Goal: Task Accomplishment & Management: Use online tool/utility

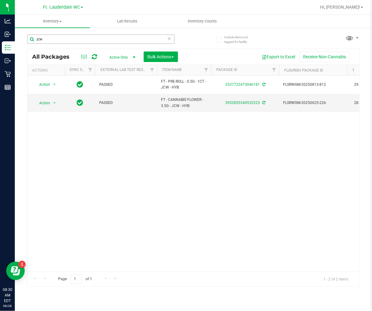
scroll to position [0, 173]
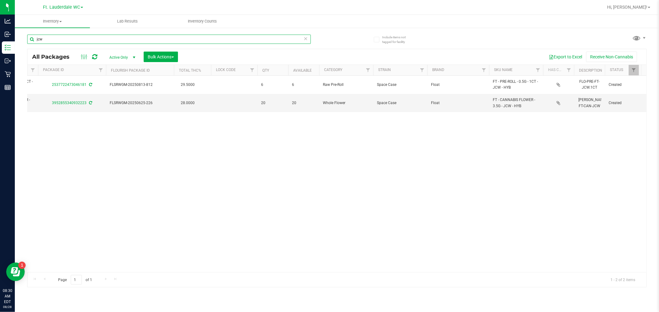
click at [94, 42] on input "jcw" at bounding box center [169, 39] width 284 height 9
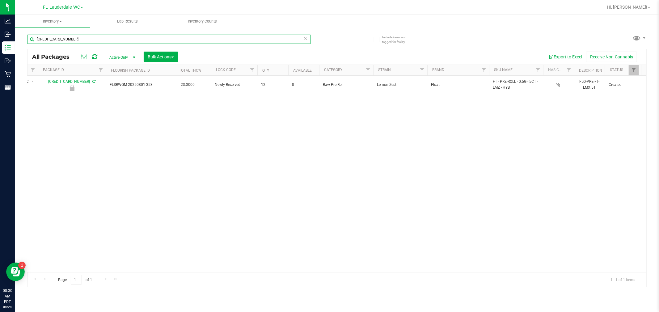
type input "[CREDIT_CARD_NUMBER]"
click at [339, 273] on div "Page 1 of 1 1 - 1 of 1 items" at bounding box center [336, 279] width 619 height 15
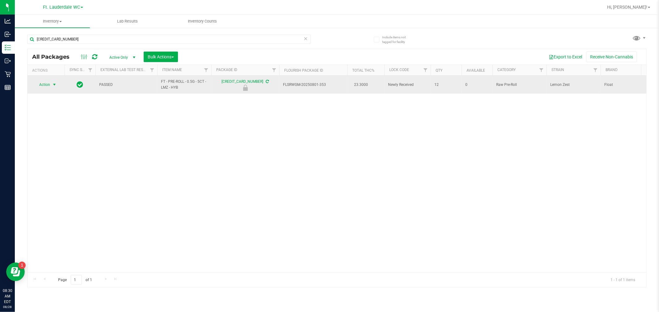
click at [49, 87] on span "Action" at bounding box center [42, 84] width 17 height 9
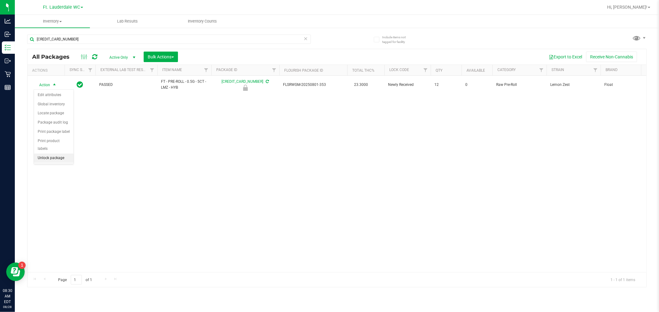
click at [47, 156] on li "Unlock package" at bounding box center [54, 158] width 40 height 9
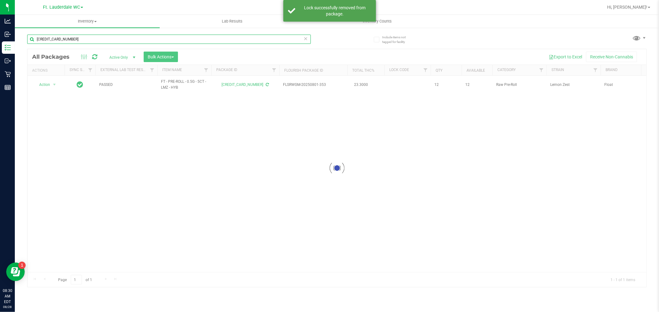
click at [83, 39] on input "[CREDIT_CARD_NUMBER]" at bounding box center [169, 39] width 284 height 9
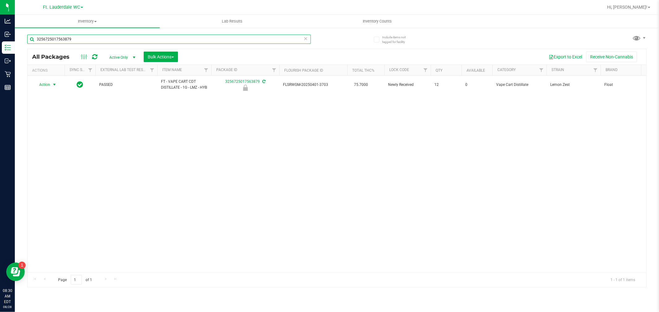
type input "3256725017563879"
click at [52, 86] on span "select" at bounding box center [54, 84] width 5 height 5
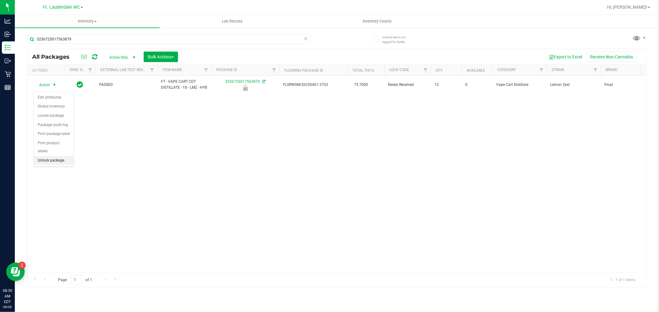
click at [52, 161] on li "Unlock package" at bounding box center [54, 160] width 40 height 9
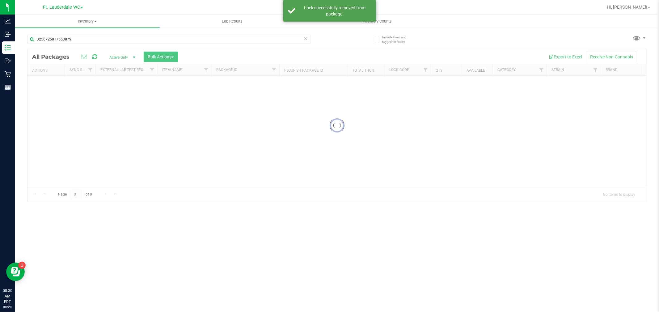
click at [91, 40] on input "3256725017563879" at bounding box center [169, 39] width 284 height 9
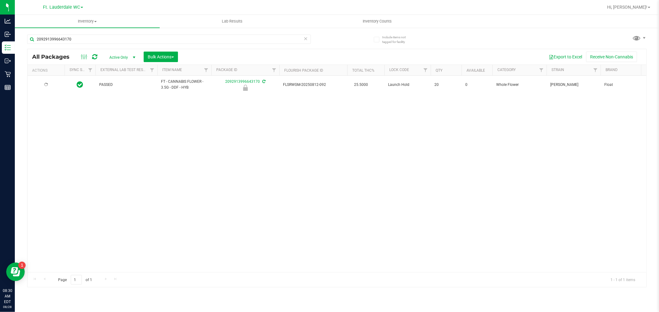
type input "2092913996643170"
click at [48, 85] on span "Action" at bounding box center [42, 84] width 17 height 9
click at [57, 161] on li "Unlock package" at bounding box center [54, 158] width 40 height 9
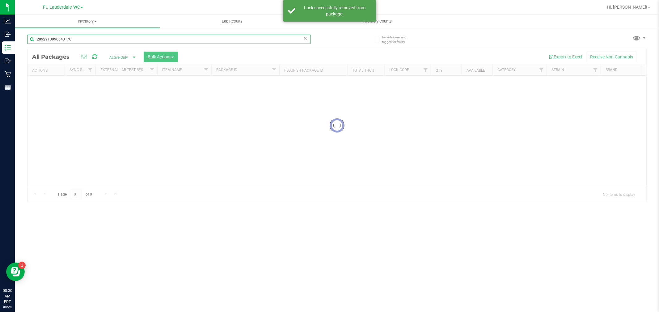
click at [82, 39] on input "2092913996643170" at bounding box center [169, 39] width 284 height 9
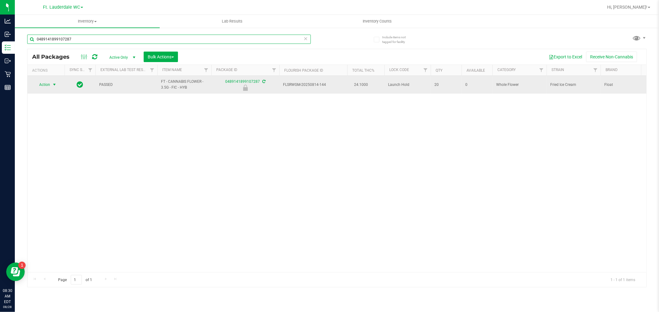
type input "0489141899107287"
click at [36, 85] on span "Action" at bounding box center [42, 84] width 17 height 9
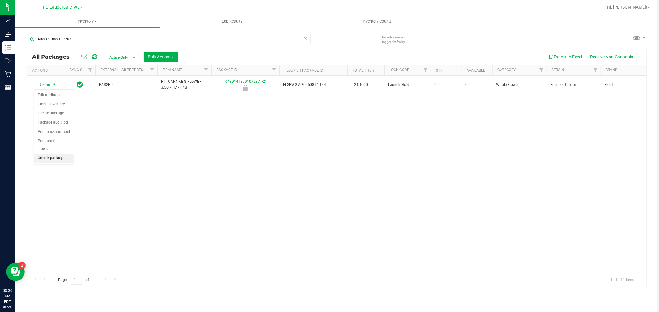
click at [50, 161] on li "Unlock package" at bounding box center [54, 158] width 40 height 9
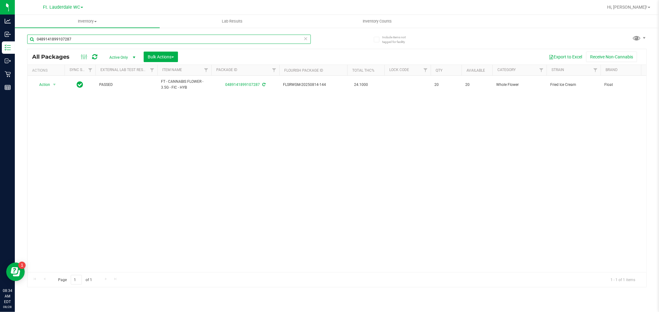
click at [107, 41] on input "0489141899107287" at bounding box center [169, 39] width 284 height 9
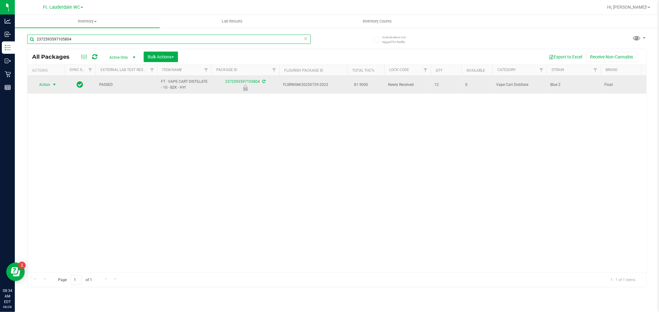
type input "2372593597105804"
click at [53, 85] on span "select" at bounding box center [54, 84] width 5 height 5
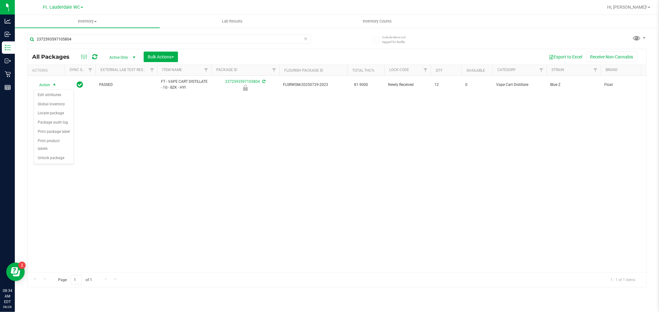
click at [54, 168] on div "Action Action Edit attributes Global inventory Locate package Package audit log…" at bounding box center [336, 174] width 619 height 196
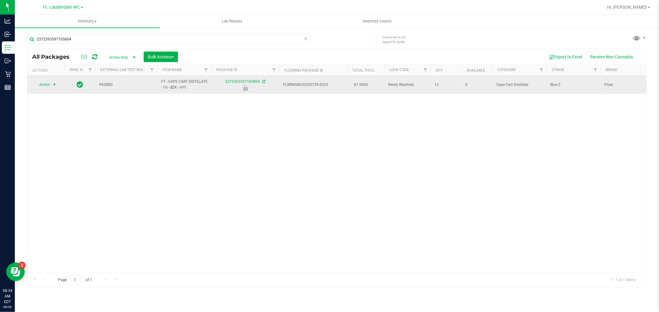
click at [53, 84] on span "select" at bounding box center [54, 84] width 5 height 5
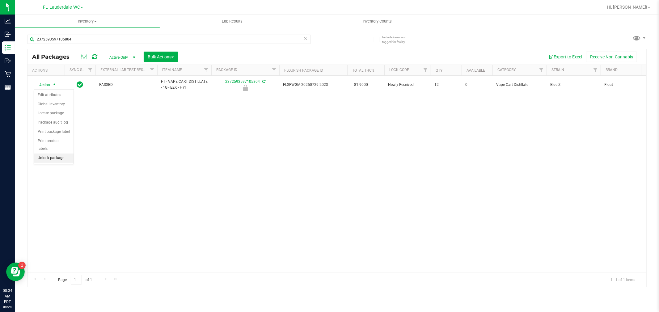
click at [56, 163] on li "Unlock package" at bounding box center [54, 158] width 40 height 9
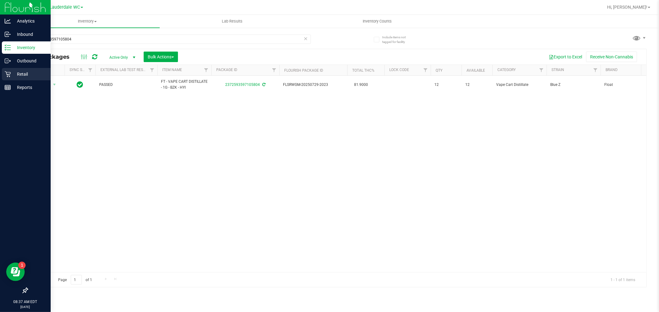
click at [6, 74] on icon at bounding box center [8, 74] width 6 height 6
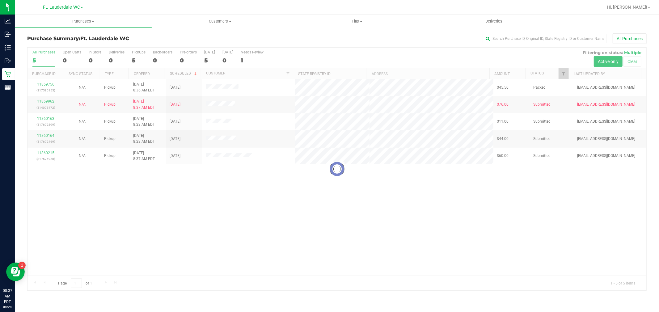
click at [215, 105] on div at bounding box center [336, 169] width 619 height 243
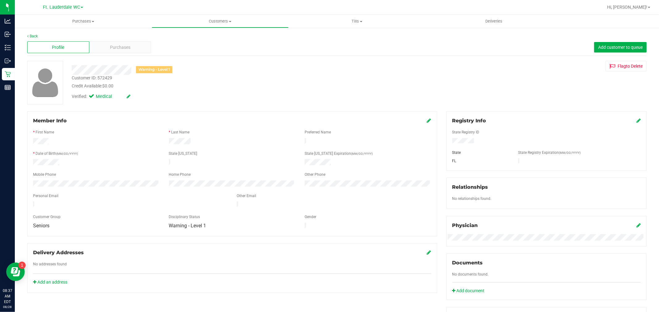
click at [111, 79] on div "Customer ID: 572429" at bounding box center [92, 78] width 40 height 6
click at [108, 77] on div "Customer ID: 572429" at bounding box center [92, 78] width 40 height 6
copy div "572429"
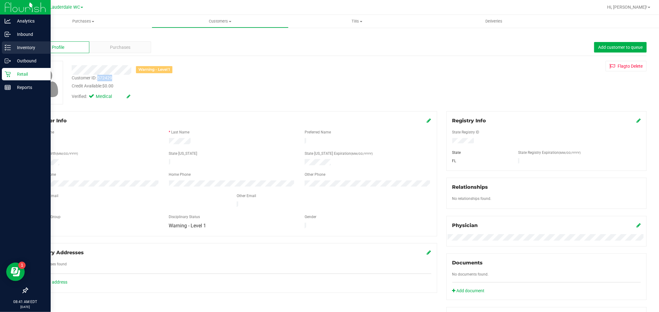
click at [8, 46] on icon at bounding box center [8, 47] width 6 height 6
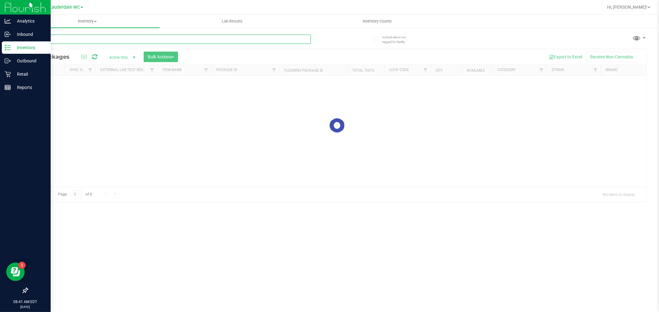
click at [68, 43] on div "Inventory All packages All inventory Waste log Create inventory Lab Results Inv…" at bounding box center [337, 163] width 644 height 297
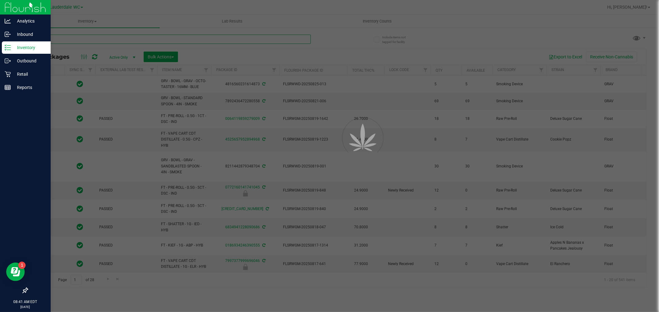
type input "[DATE]"
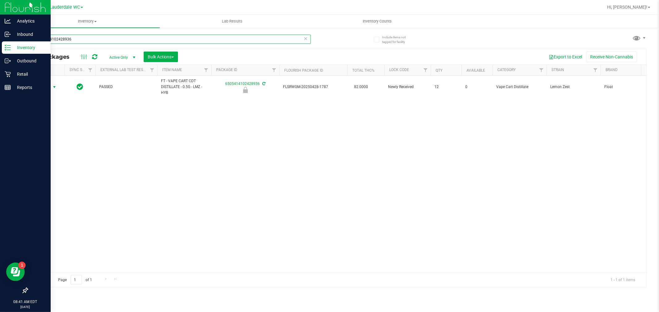
type input "6505414102428936"
click at [53, 83] on span "select" at bounding box center [55, 87] width 8 height 9
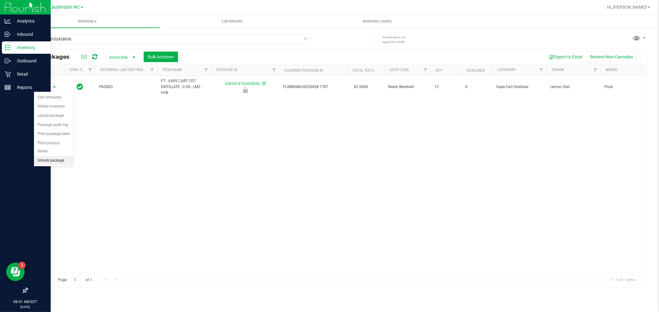
click at [54, 161] on li "Unlock package" at bounding box center [54, 160] width 40 height 9
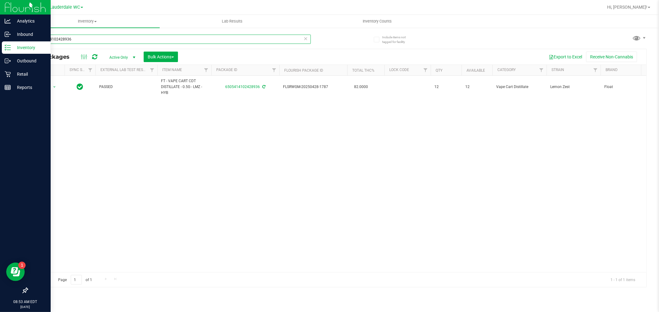
click at [90, 41] on input "6505414102428936" at bounding box center [169, 39] width 284 height 9
type input "2372593597105804"
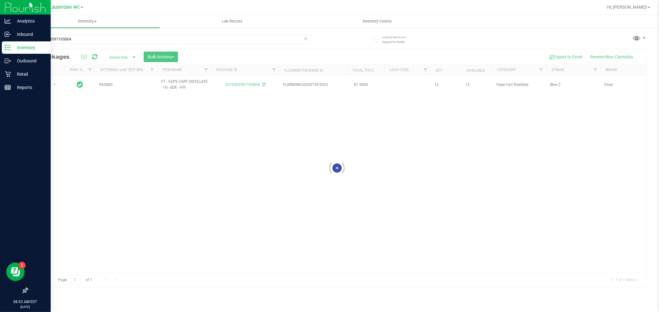
click at [48, 86] on div at bounding box center [336, 168] width 619 height 238
click at [48, 86] on span "Action" at bounding box center [42, 84] width 17 height 9
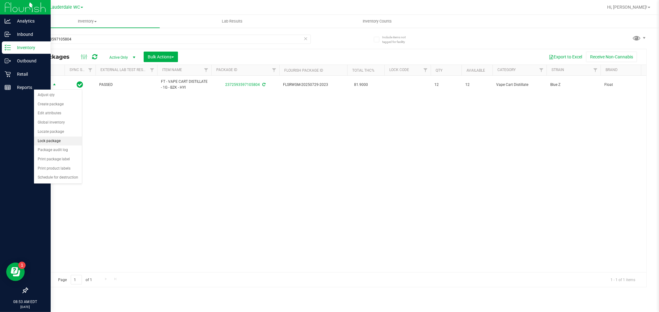
click at [52, 138] on li "Lock package" at bounding box center [58, 141] width 48 height 9
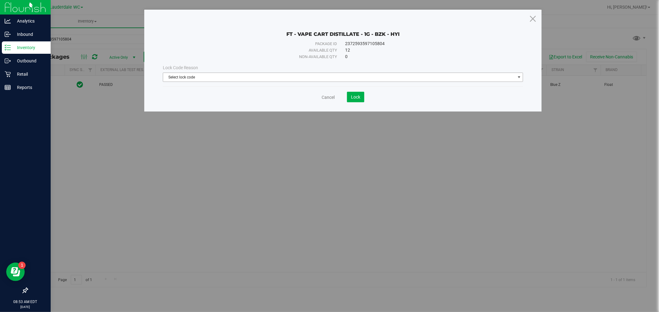
click at [177, 73] on span "Select lock code" at bounding box center [339, 77] width 352 height 9
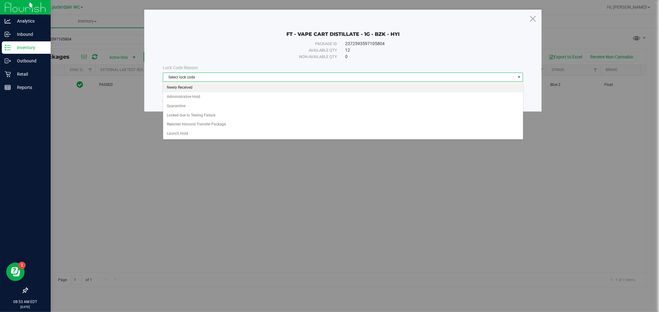
click at [191, 86] on li "Newly Received" at bounding box center [343, 87] width 360 height 9
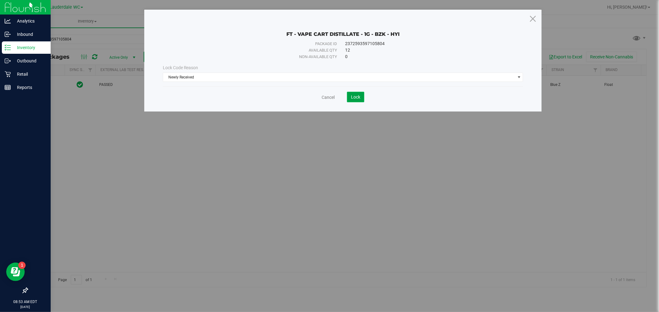
click at [352, 97] on span "Lock" at bounding box center [355, 97] width 9 height 5
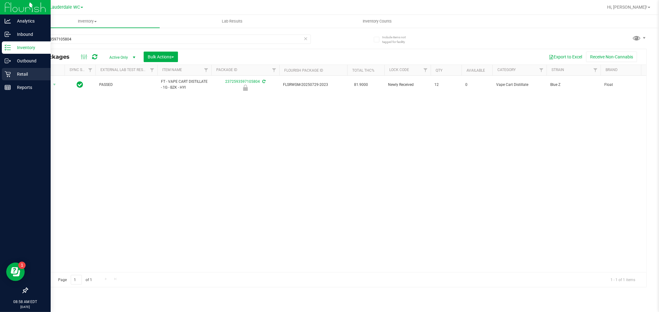
click at [16, 78] on div "Retail" at bounding box center [26, 74] width 49 height 12
